Goal: Information Seeking & Learning: Understand process/instructions

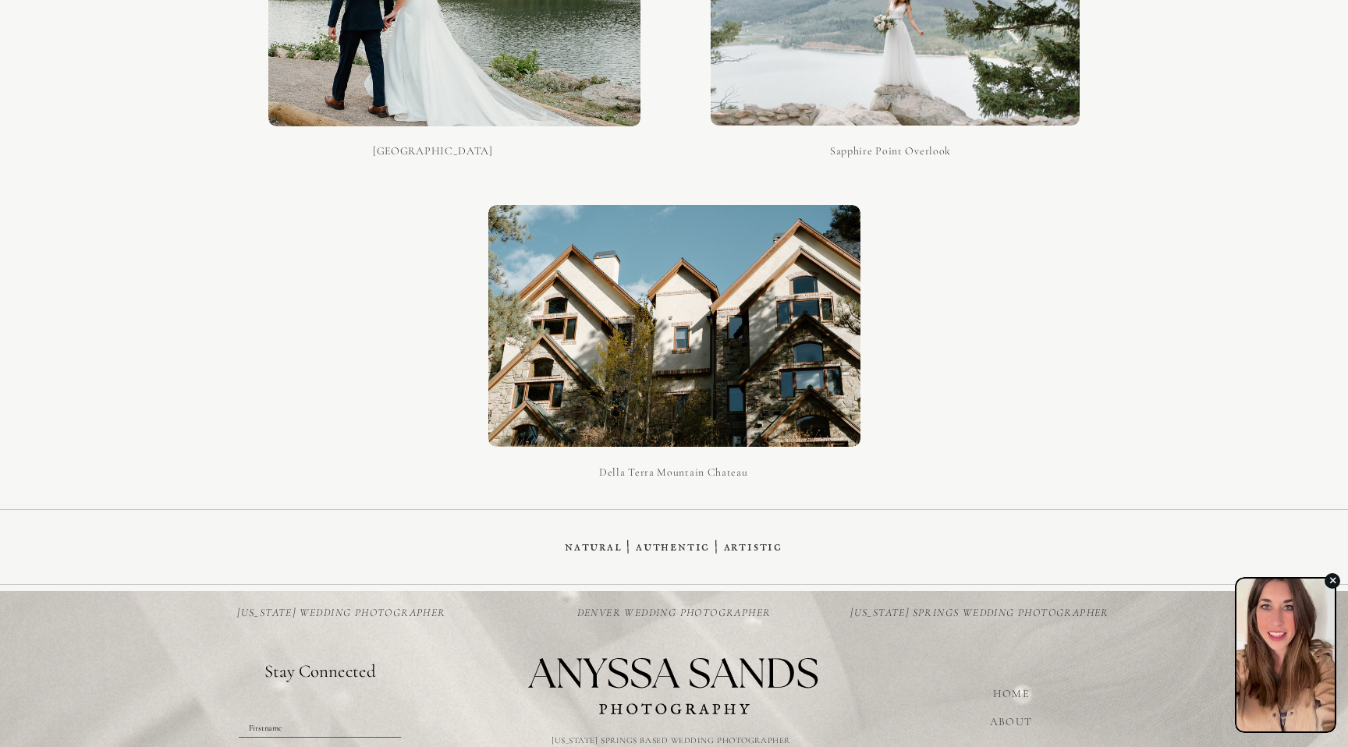
scroll to position [9525, 0]
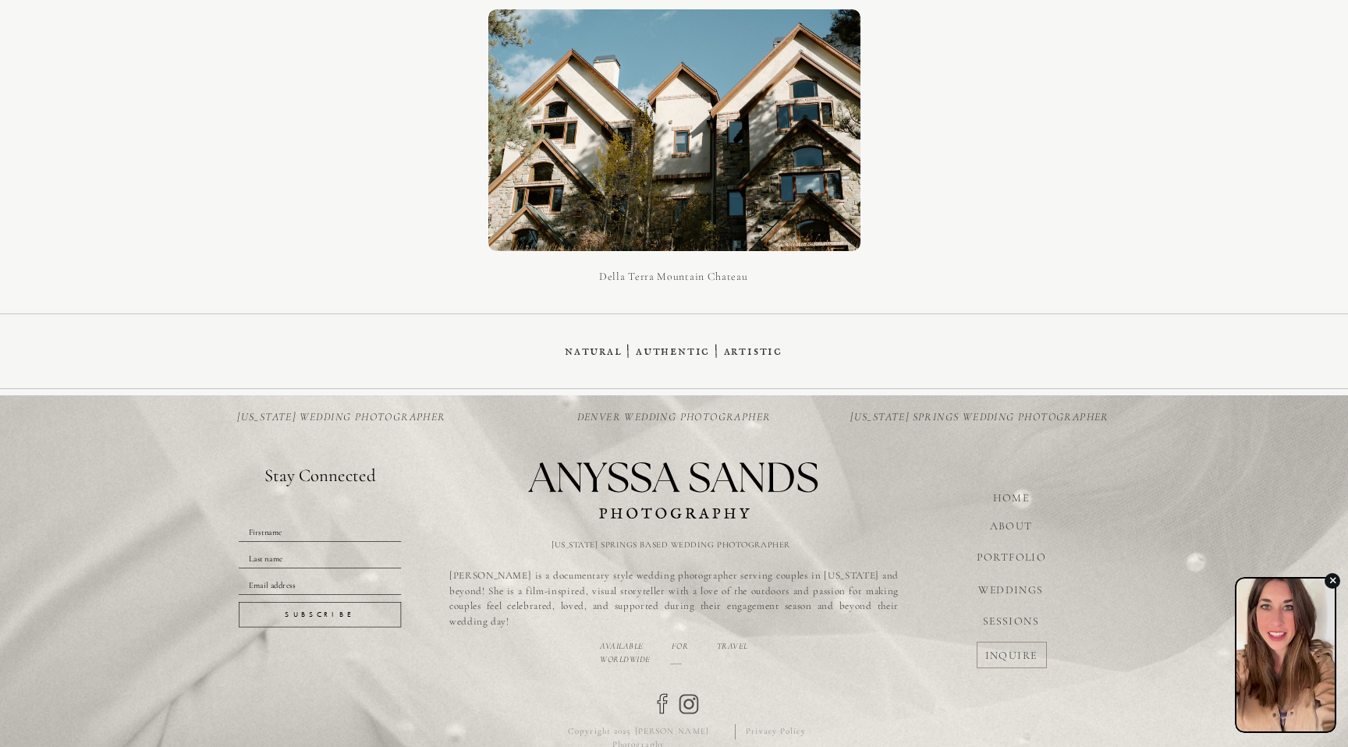
click at [777, 732] on span "Privacy Policy" at bounding box center [775, 731] width 59 height 10
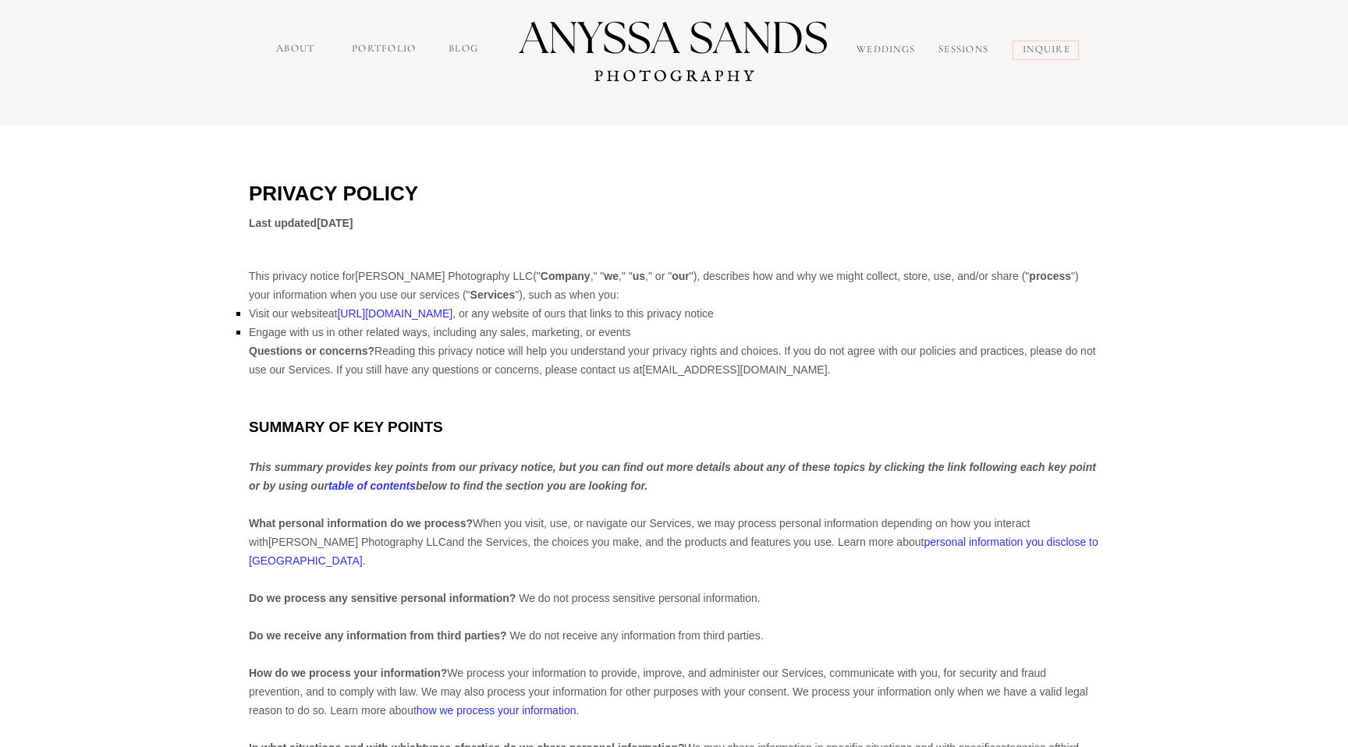
scroll to position [30, 0]
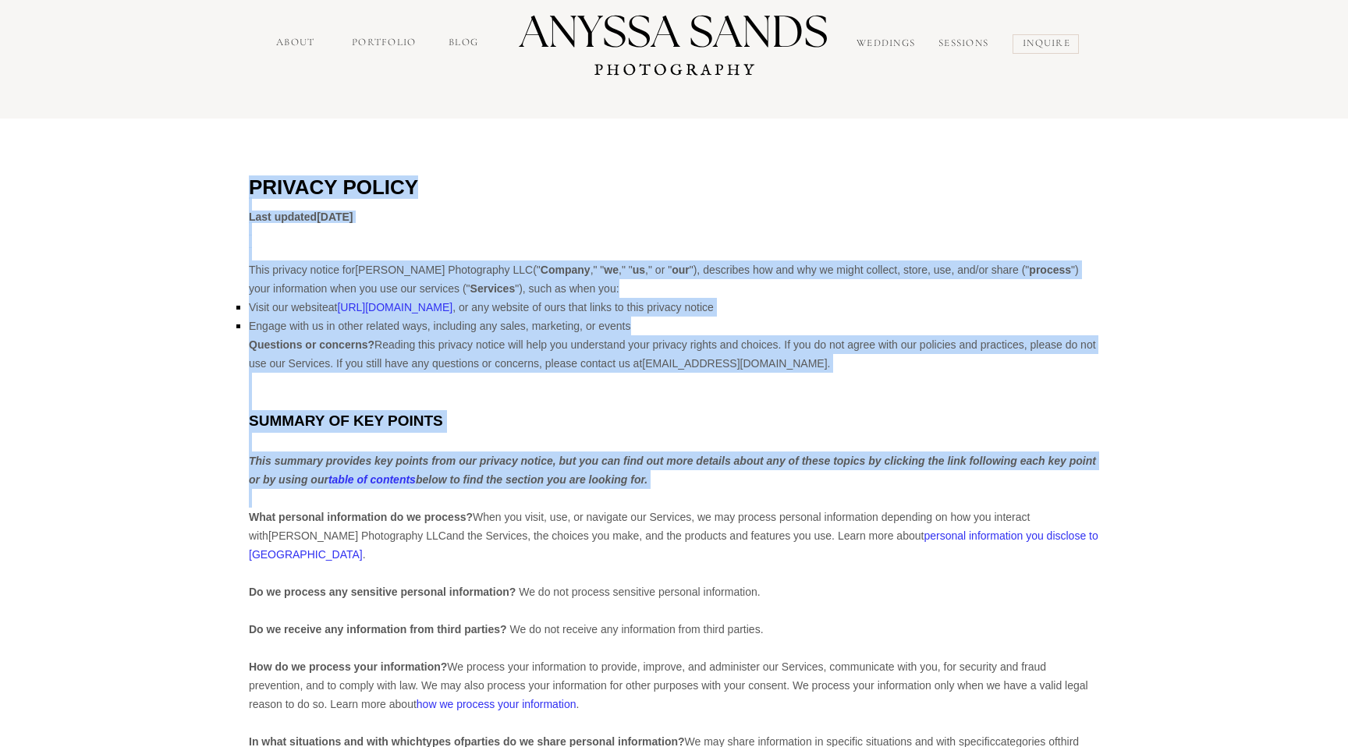
drag, startPoint x: 240, startPoint y: 263, endPoint x: 390, endPoint y: 499, distance: 279.6
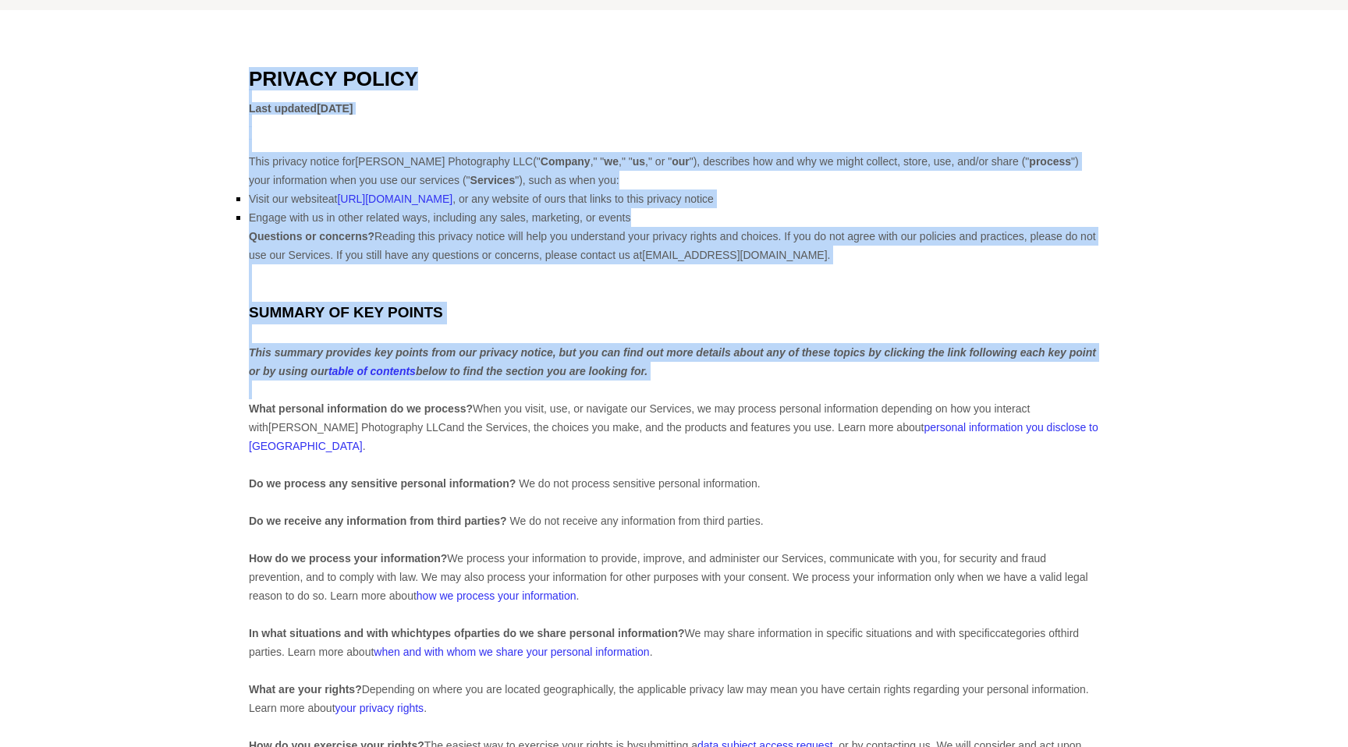
scroll to position [137, 0]
click at [551, 591] on span "how we process your information" at bounding box center [497, 597] width 160 height 12
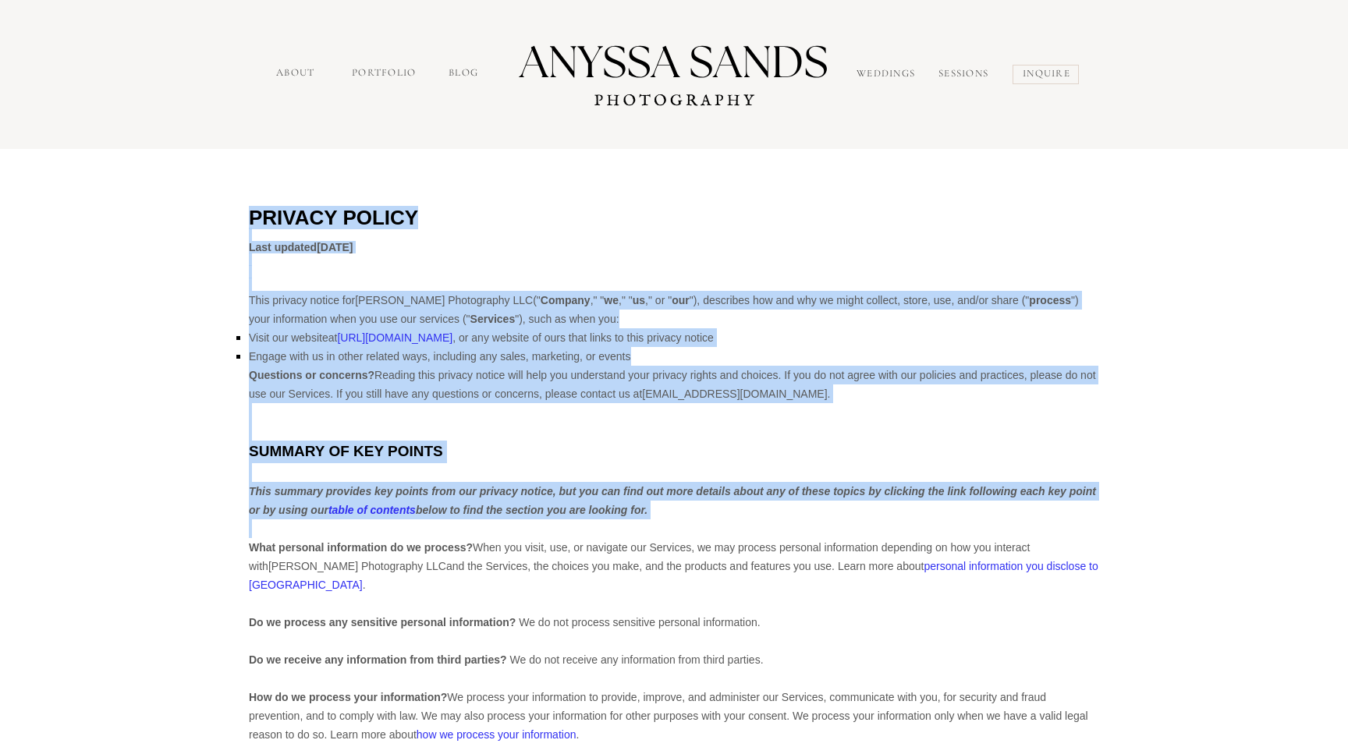
click at [844, 272] on div at bounding box center [674, 272] width 851 height 12
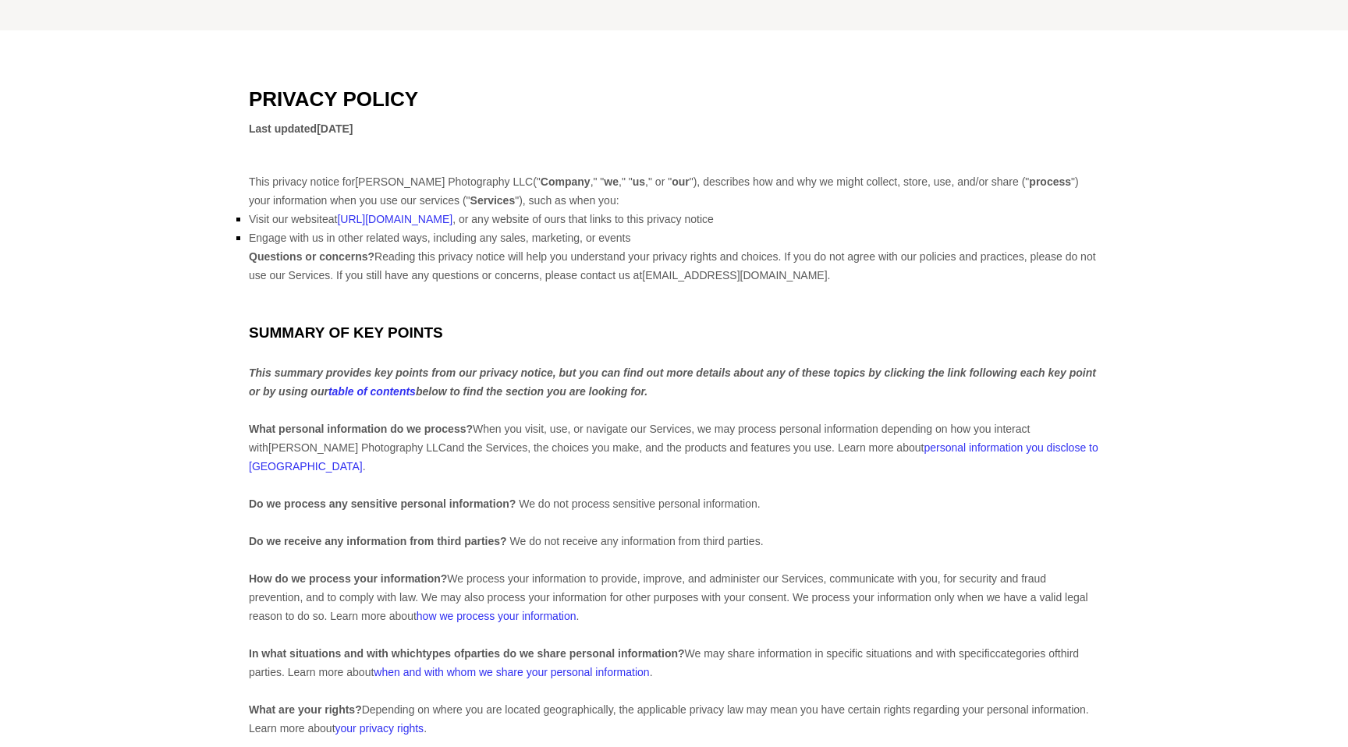
scroll to position [123, 0]
